Goal: Task Accomplishment & Management: Manage account settings

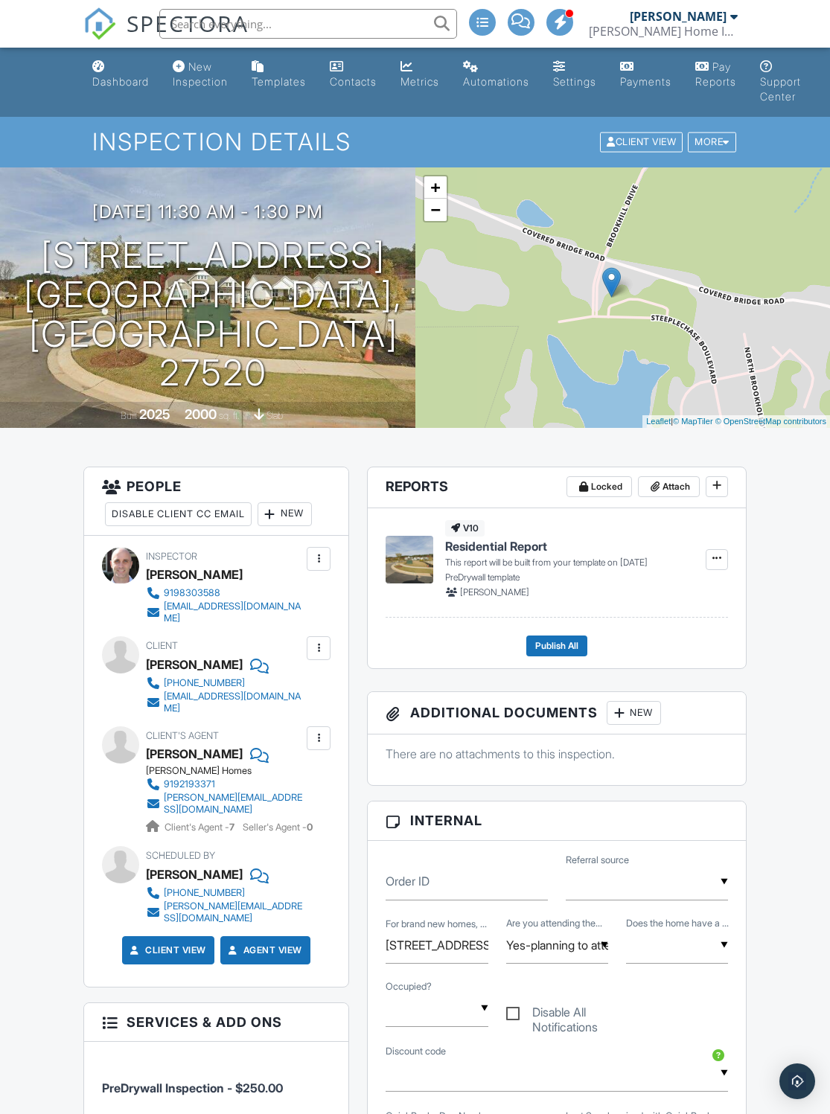
click at [200, 222] on h3 "[DATE] 11:30 am - 1:30 pm" at bounding box center [207, 212] width 231 height 20
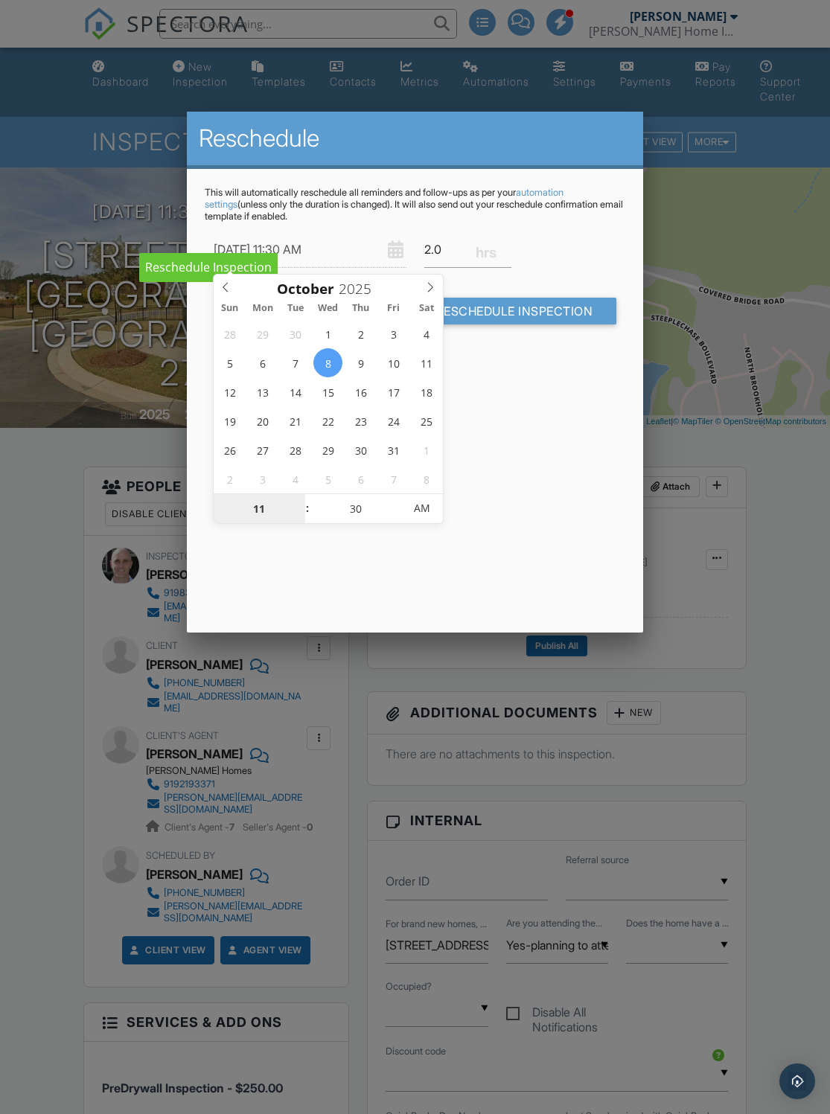
click at [250, 514] on input "11" at bounding box center [260, 509] width 92 height 30
type input "09"
type input "[DATE] 9:30 AM"
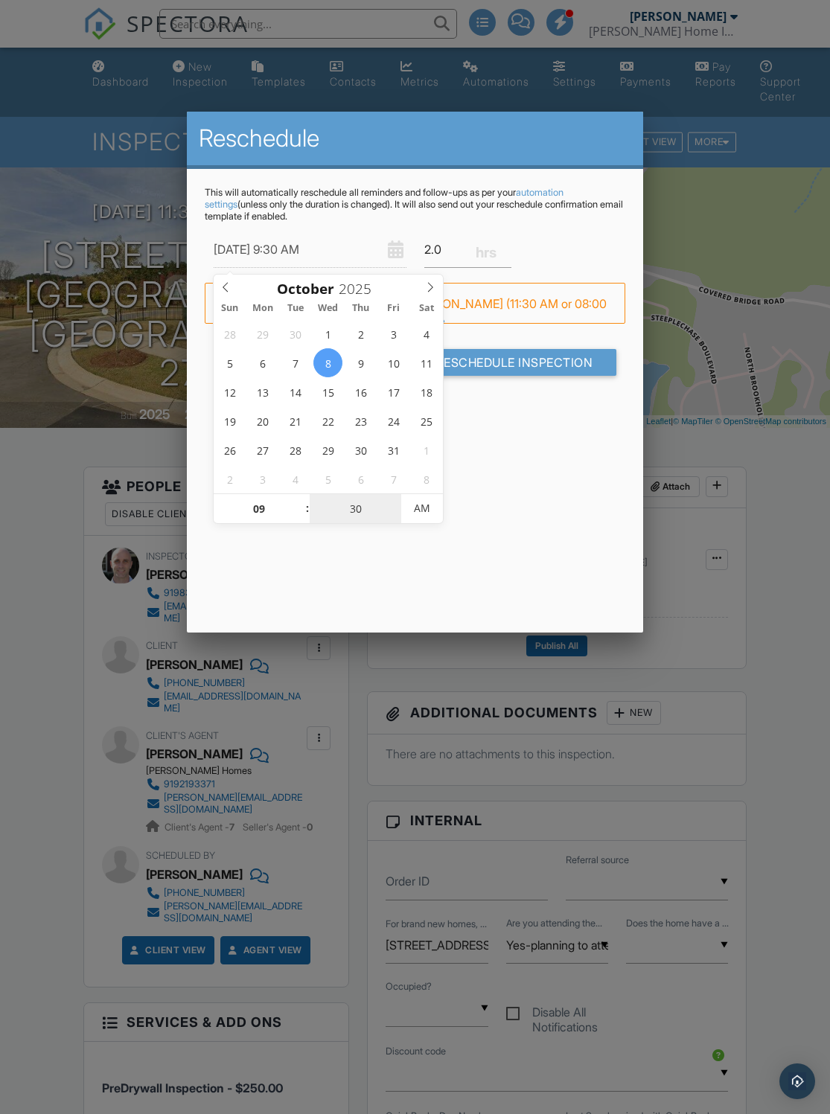
click at [355, 510] on input "30" at bounding box center [356, 509] width 92 height 30
type input "01"
type input "[DATE] 9:01 AM"
type input "15"
type input "[DATE] 9:15 AM"
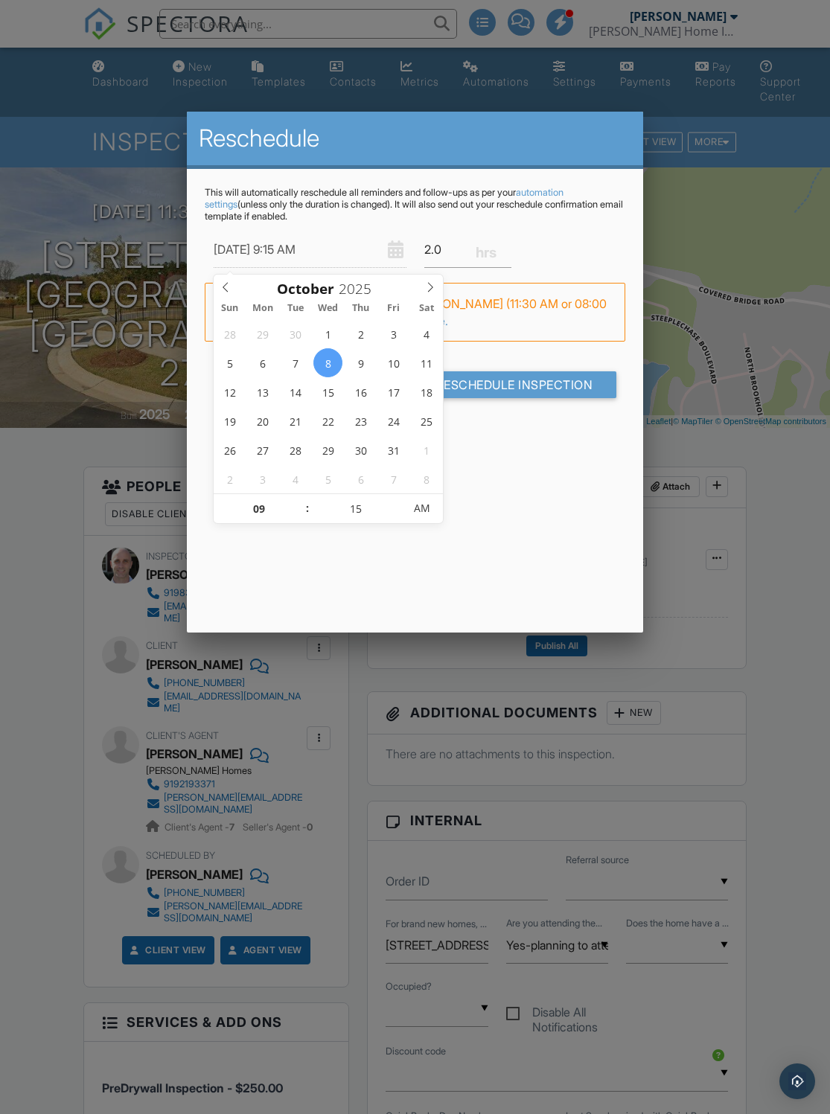
click at [512, 392] on input "Reschedule Inspection" at bounding box center [514, 384] width 205 height 27
